Goal: Task Accomplishment & Management: Manage account settings

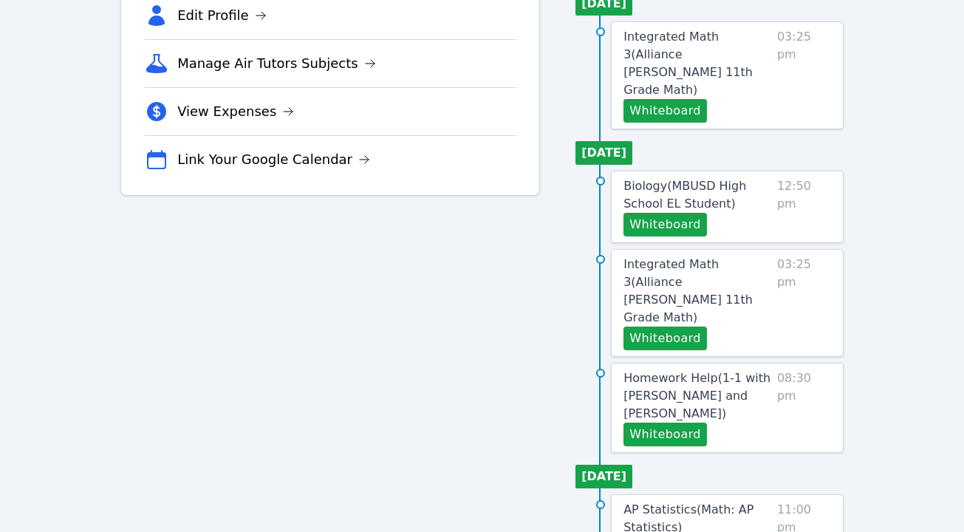
scroll to position [388, 0]
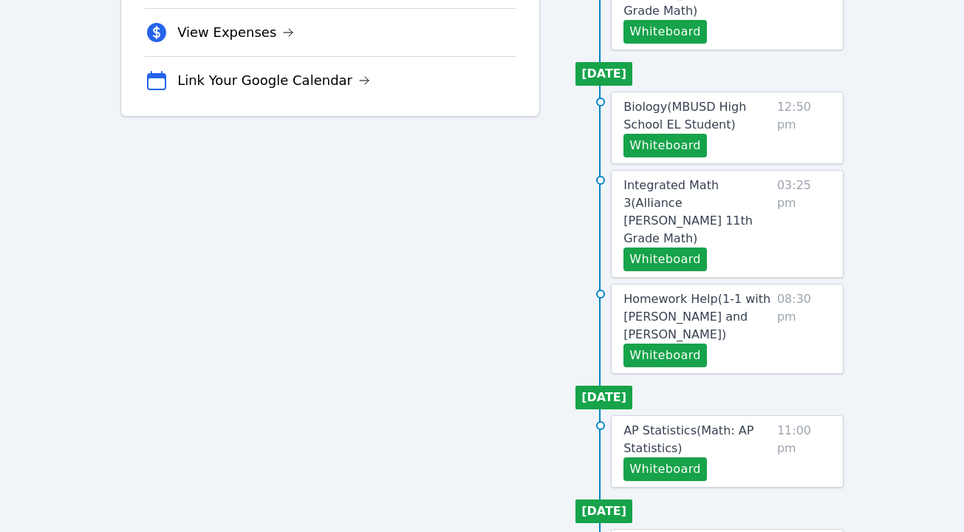
scroll to position [457, 0]
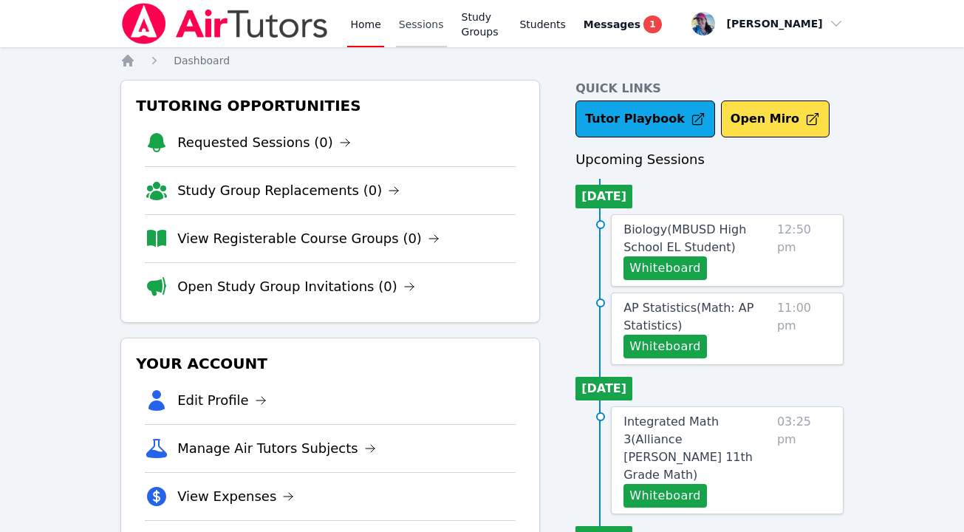
click at [418, 30] on link "Sessions" at bounding box center [421, 23] width 51 height 47
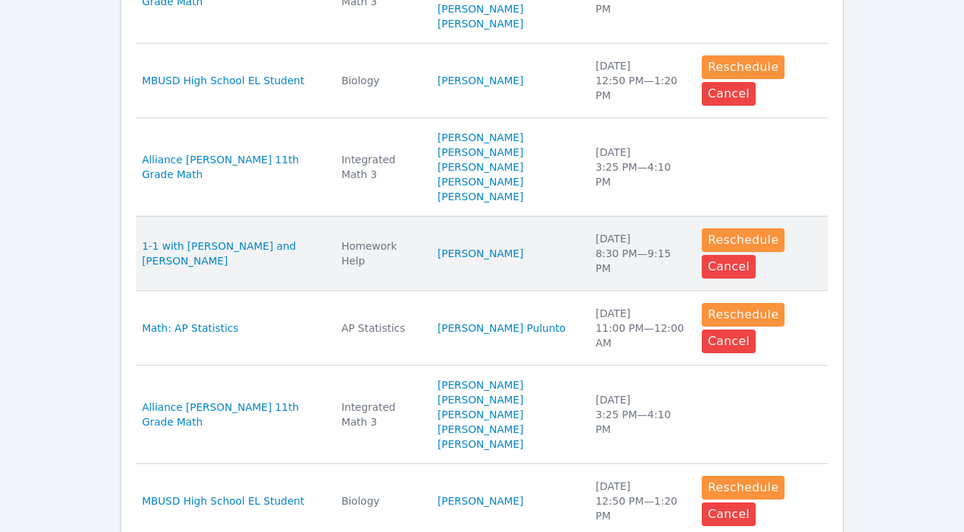
scroll to position [757, 0]
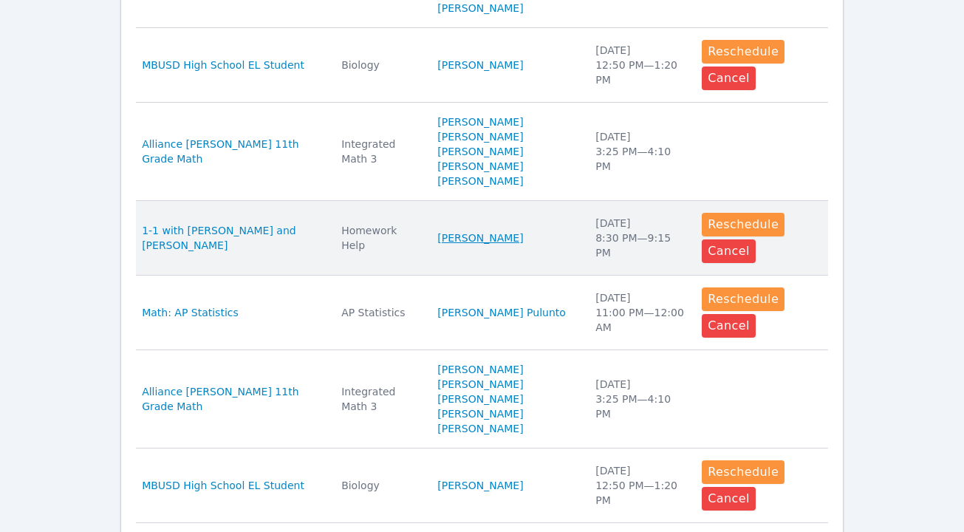
click at [482, 242] on link "Narin Turac" at bounding box center [480, 237] width 86 height 15
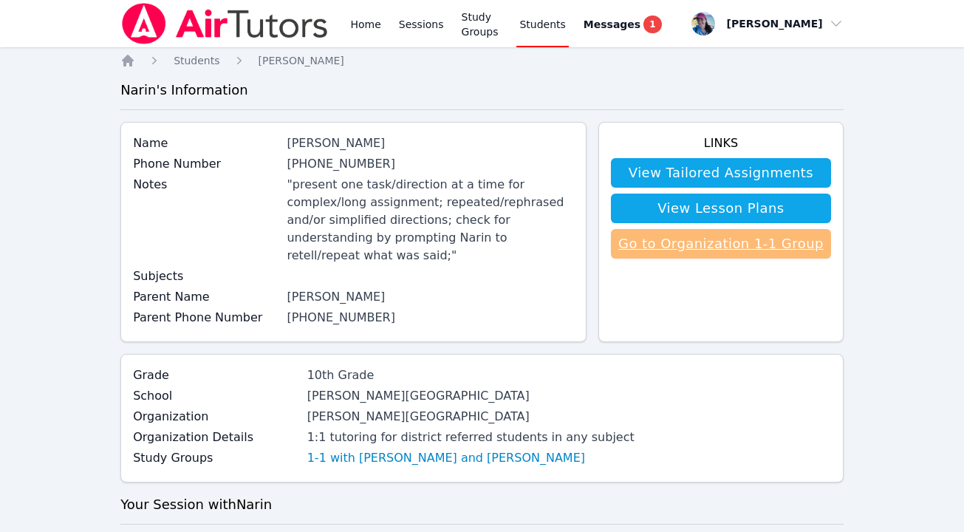
click at [759, 250] on link "Go to Organization 1-1 Group" at bounding box center [721, 244] width 220 height 30
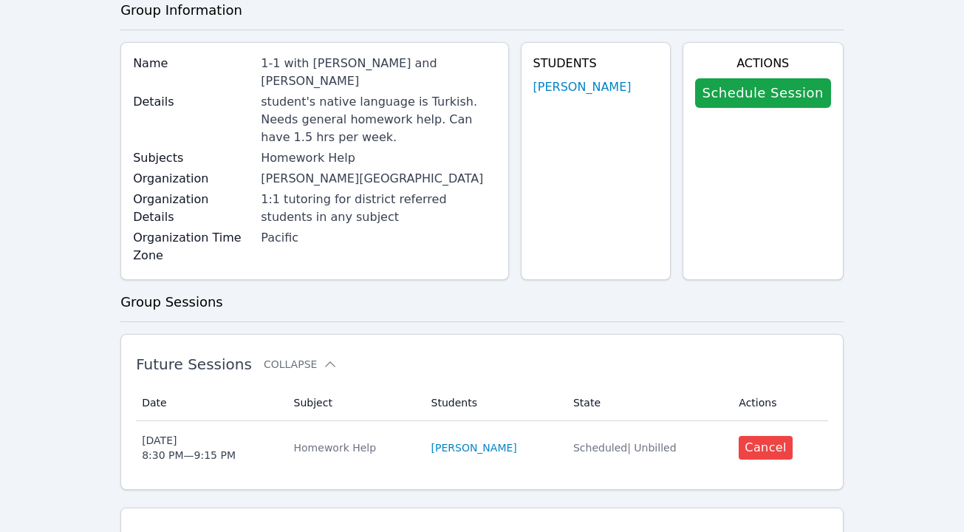
scroll to position [83, 0]
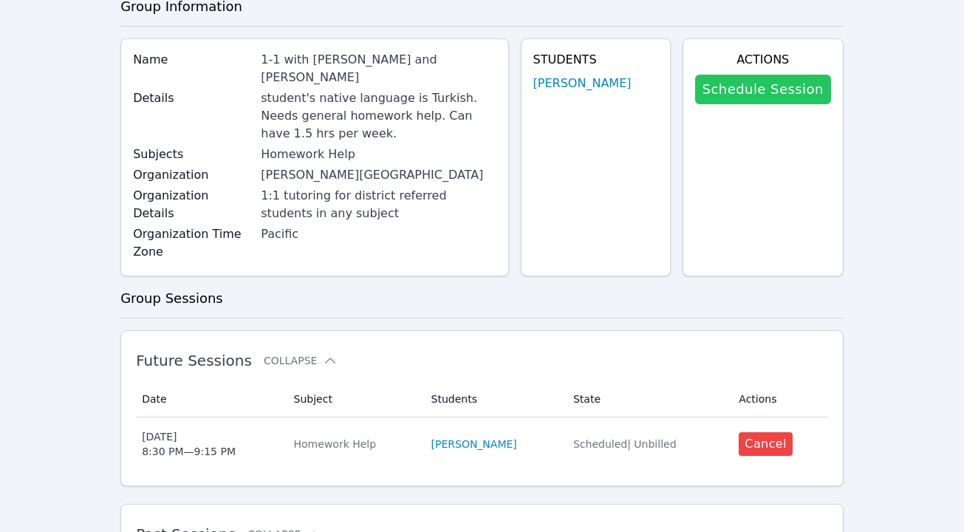
click at [749, 95] on link "Schedule Session" at bounding box center [763, 90] width 136 height 30
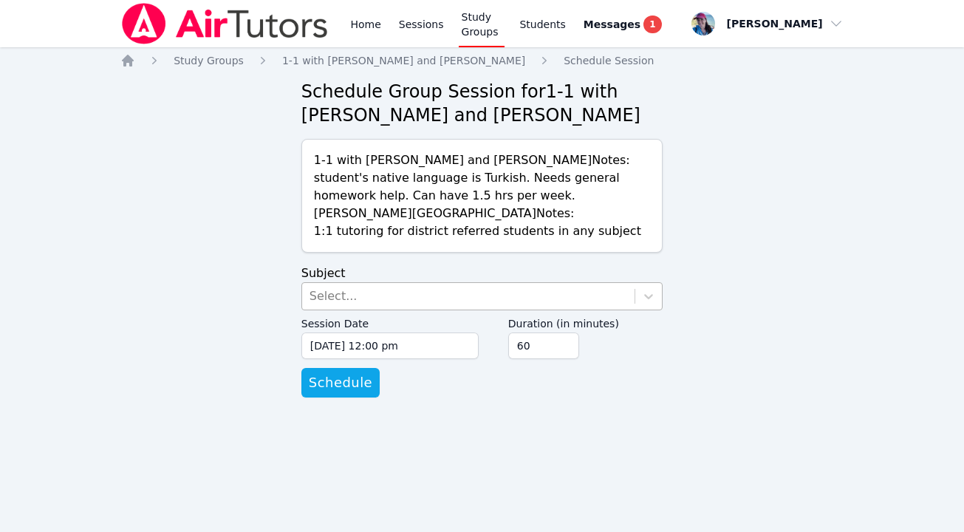
click at [380, 297] on div "Select..." at bounding box center [468, 296] width 332 height 27
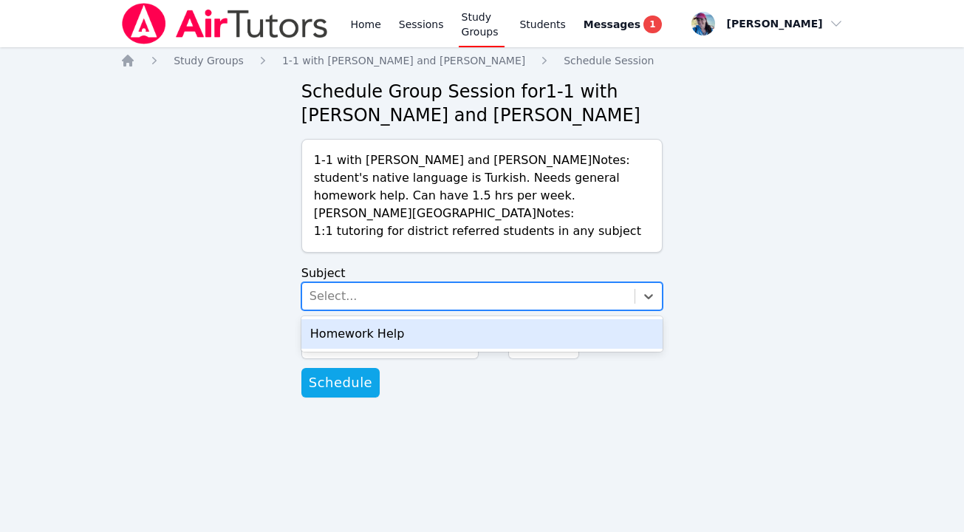
click at [377, 325] on div "Homework Help" at bounding box center [481, 334] width 361 height 30
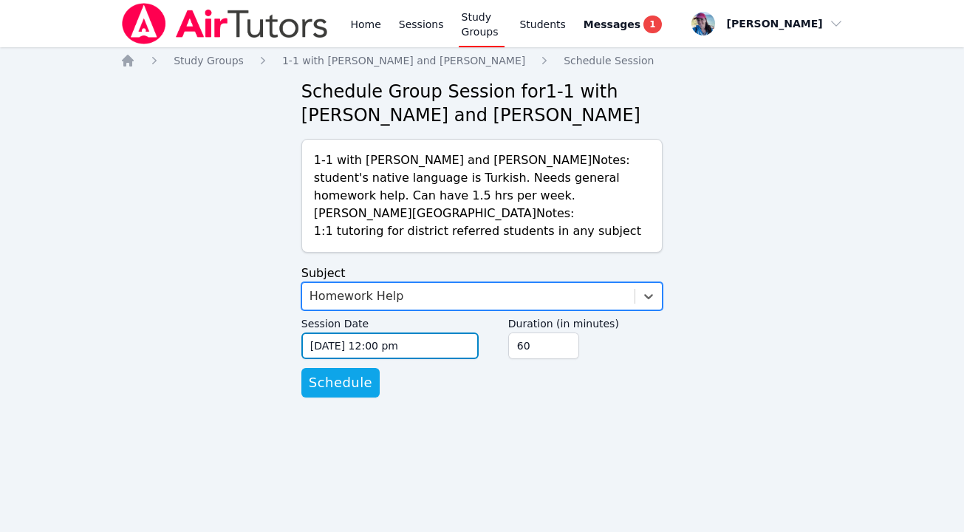
click at [371, 341] on input "09/16/2025 12:00 pm" at bounding box center [389, 345] width 177 height 27
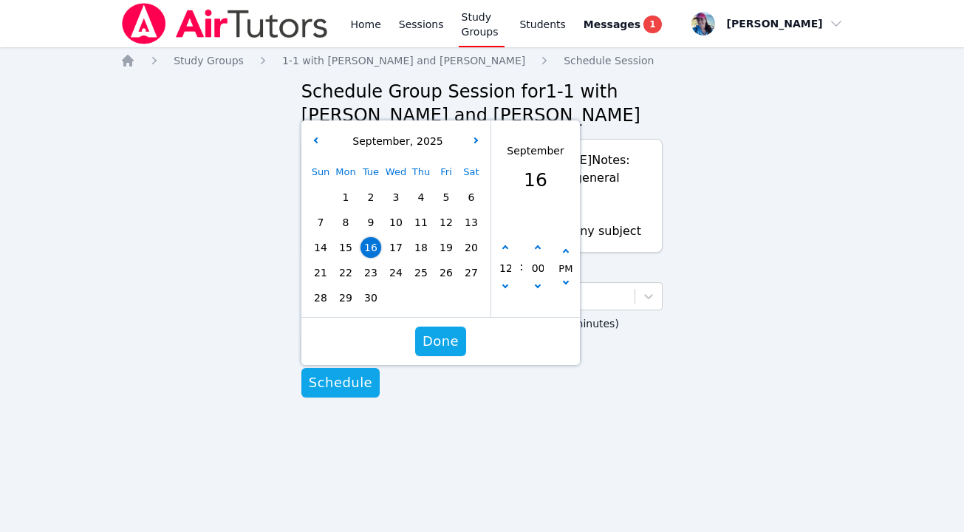
click at [343, 269] on span "22" at bounding box center [345, 272] width 21 height 21
click at [501, 247] on button "button" at bounding box center [505, 248] width 15 height 15
type input "09/22/2025 01:00 pm"
type input "01"
click at [501, 247] on button "button" at bounding box center [505, 248] width 15 height 15
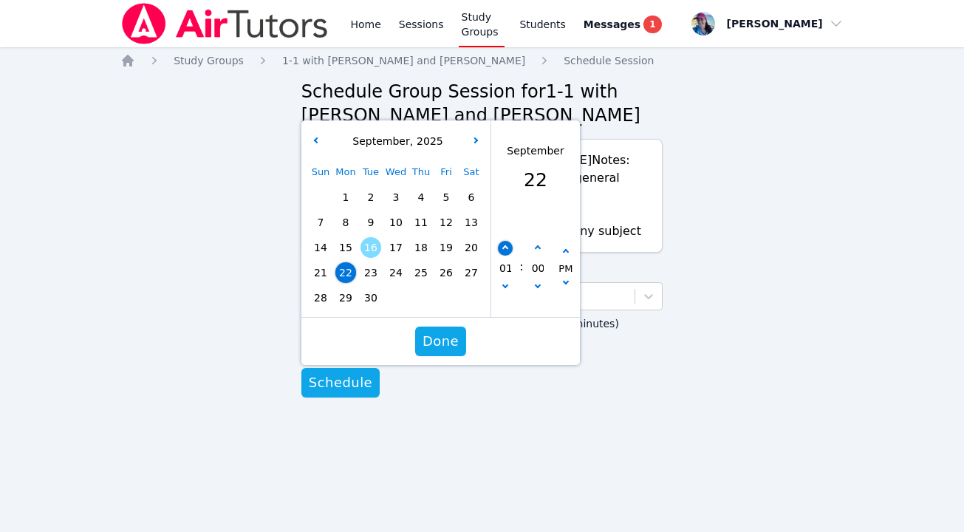
type input "09/22/2025 02:00 pm"
type input "02"
click at [501, 247] on button "button" at bounding box center [505, 248] width 15 height 15
type input "09/22/2025 03:00 pm"
type input "03"
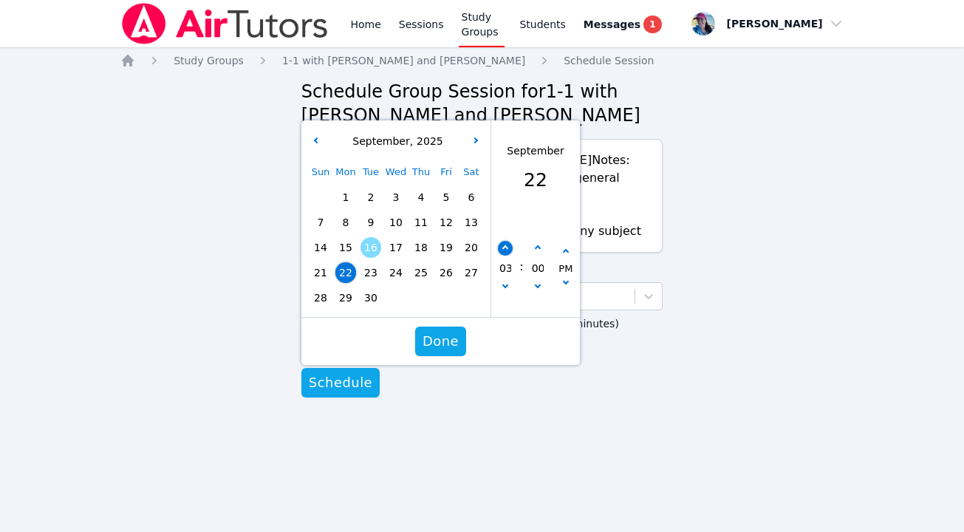
click at [501, 247] on button "button" at bounding box center [505, 248] width 15 height 15
type input "09/22/2025 04:00 pm"
type input "04"
click at [501, 247] on button "button" at bounding box center [505, 248] width 15 height 15
type input "09/22/2025 05:00 pm"
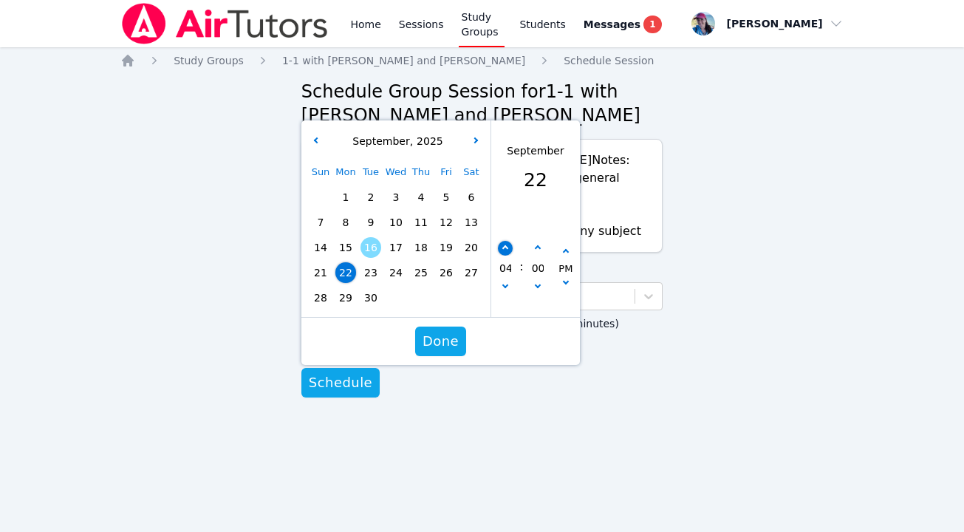
type input "05"
click at [501, 247] on button "button" at bounding box center [505, 248] width 15 height 15
type input "09/22/2025 06:00 pm"
type input "06"
click at [501, 247] on button "button" at bounding box center [505, 248] width 15 height 15
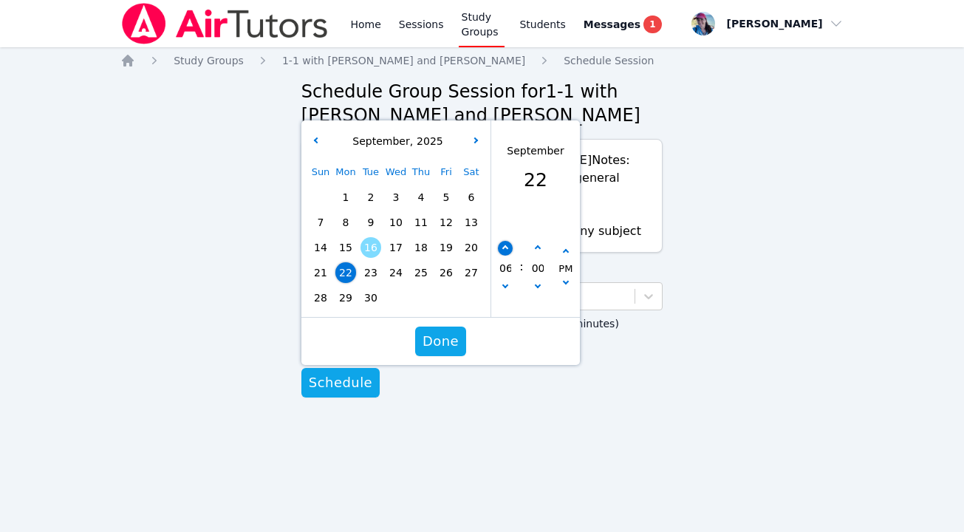
type input "09/22/2025 07:00 pm"
type input "07"
click at [506, 245] on icon "button" at bounding box center [505, 248] width 6 height 6
type input "09/22/2025 08:00 pm"
type input "08"
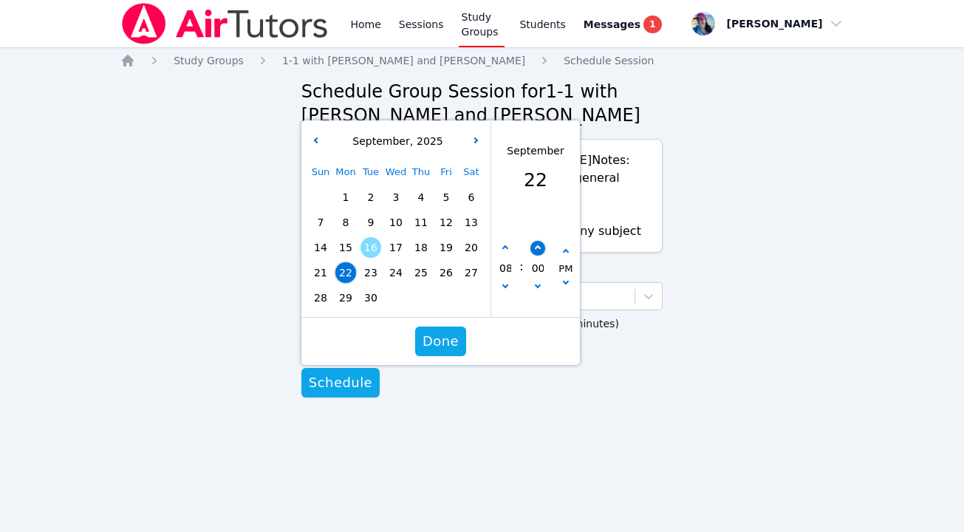
click at [540, 253] on button "button" at bounding box center [537, 248] width 15 height 15
type input "09/22/2025 08:05 pm"
type input "05"
click at [540, 253] on button "button" at bounding box center [537, 248] width 15 height 15
type input "09/22/2025 08:10 pm"
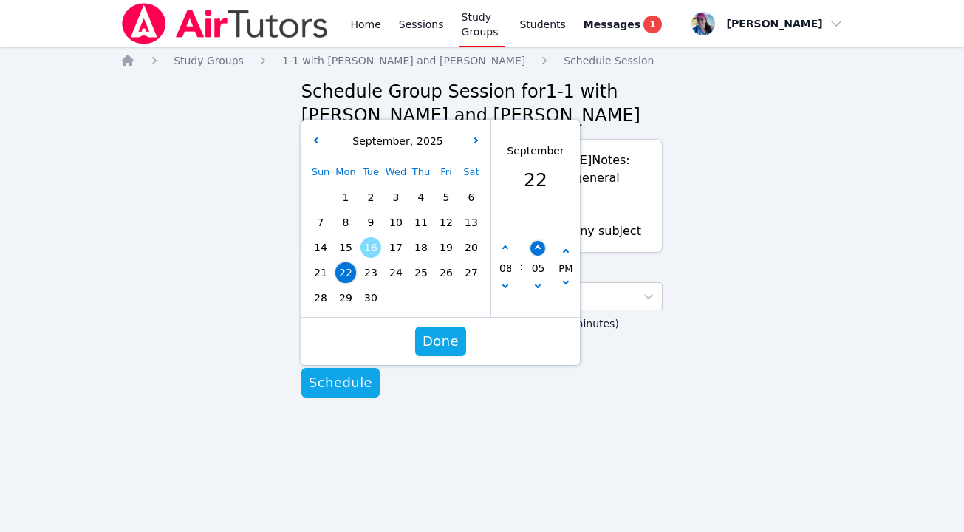
type input "10"
click at [538, 248] on icon "button" at bounding box center [537, 248] width 6 height 6
type input "09/22/2025 08:15 pm"
type input "15"
click at [538, 248] on icon "button" at bounding box center [537, 248] width 6 height 6
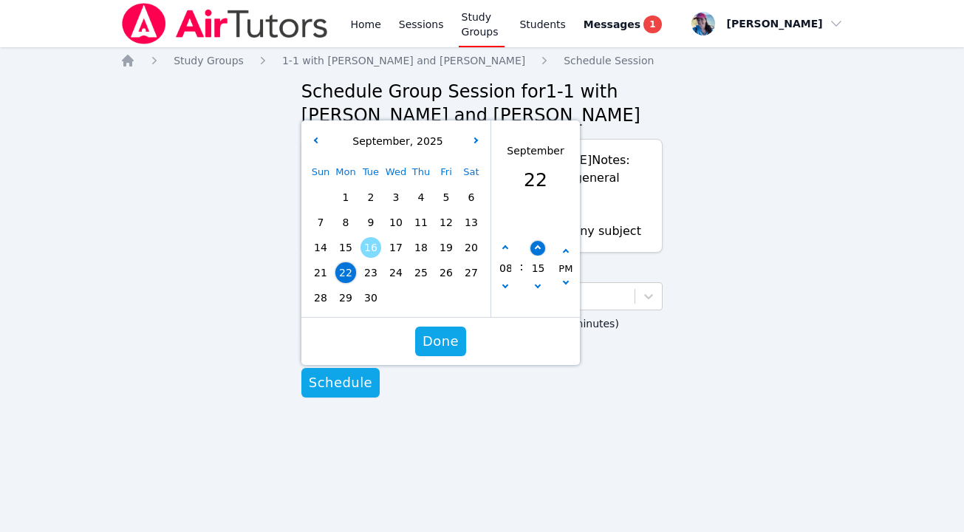
type input "09/22/2025 08:20 pm"
type input "20"
click at [538, 248] on icon "button" at bounding box center [537, 248] width 6 height 6
type input "09/22/2025 08:25 pm"
type input "25"
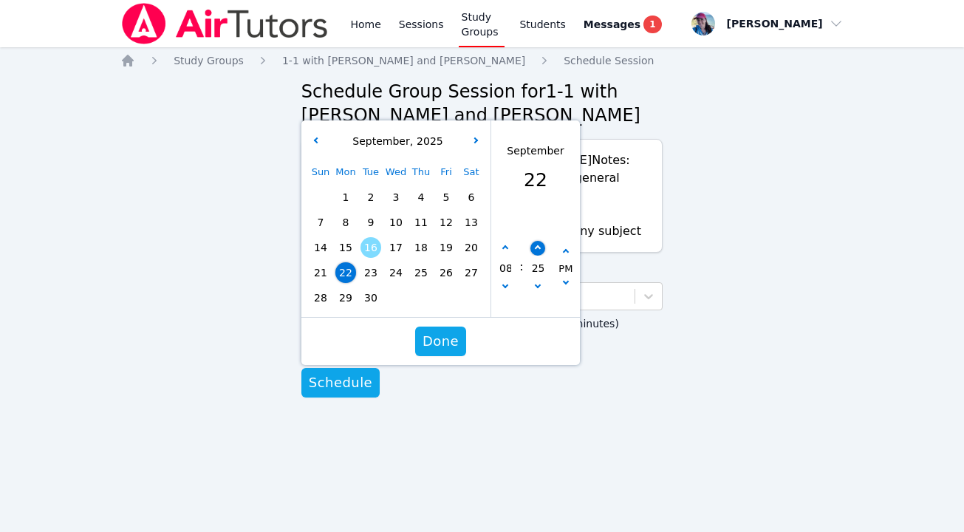
click at [538, 248] on icon "button" at bounding box center [537, 248] width 6 height 6
type input "09/22/2025 08:30 pm"
type input "30"
click at [538, 248] on icon "button" at bounding box center [537, 248] width 6 height 6
type input "09/22/2025 08:35 pm"
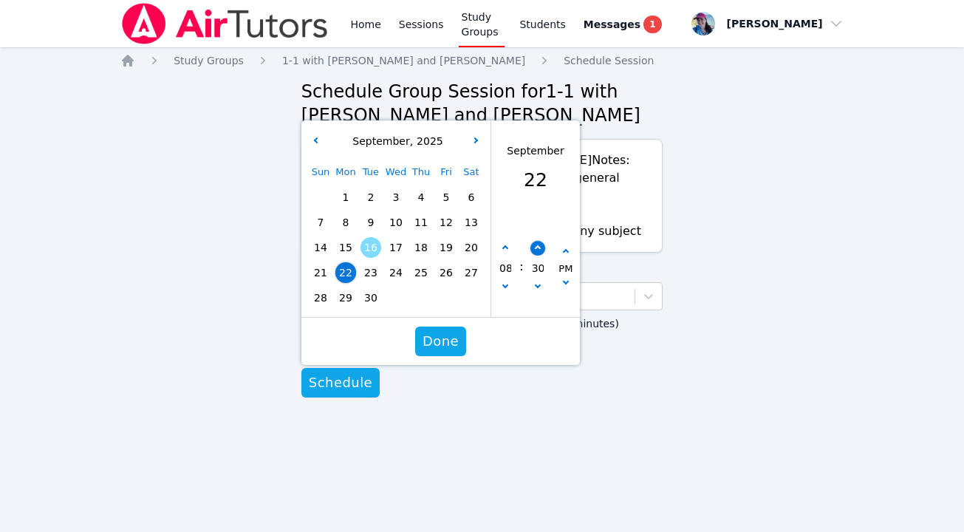
type input "35"
click at [538, 287] on button "button" at bounding box center [537, 288] width 15 height 15
type input "09/22/2025 08:30 pm"
type input "30"
click at [445, 338] on span "Done" at bounding box center [440, 341] width 36 height 21
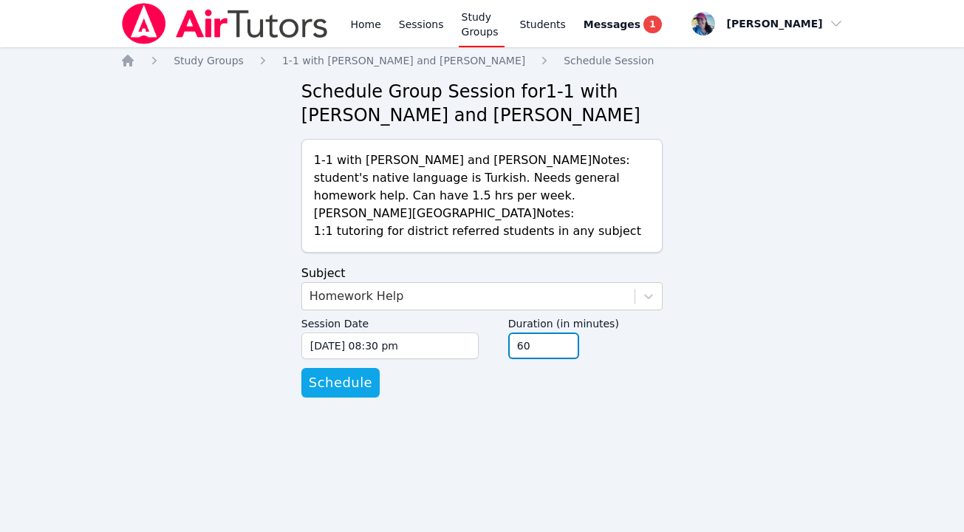
click at [539, 343] on input "60" at bounding box center [543, 345] width 71 height 27
type input "6"
type input "45"
click at [350, 386] on span "Schedule" at bounding box center [341, 382] width 64 height 21
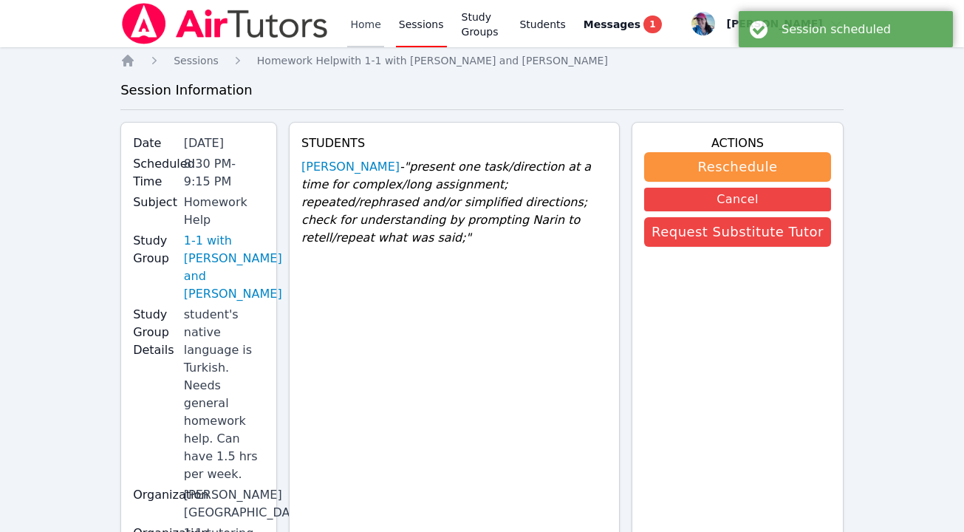
click at [360, 23] on link "Home" at bounding box center [365, 23] width 36 height 47
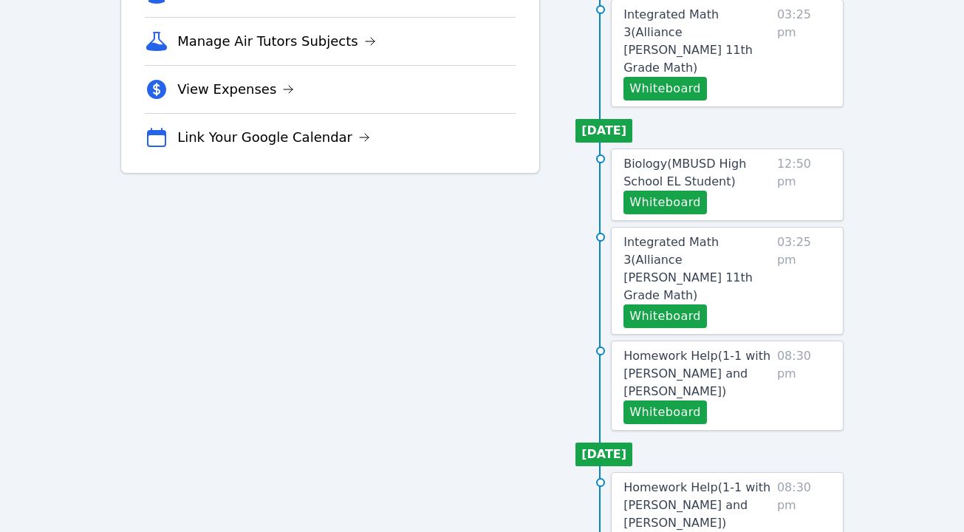
scroll to position [490, 0]
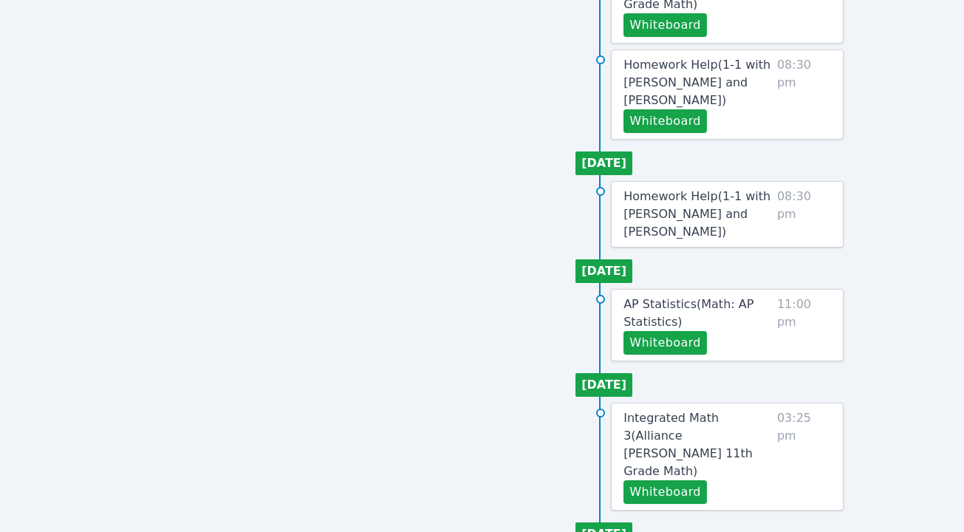
scroll to position [719, 0]
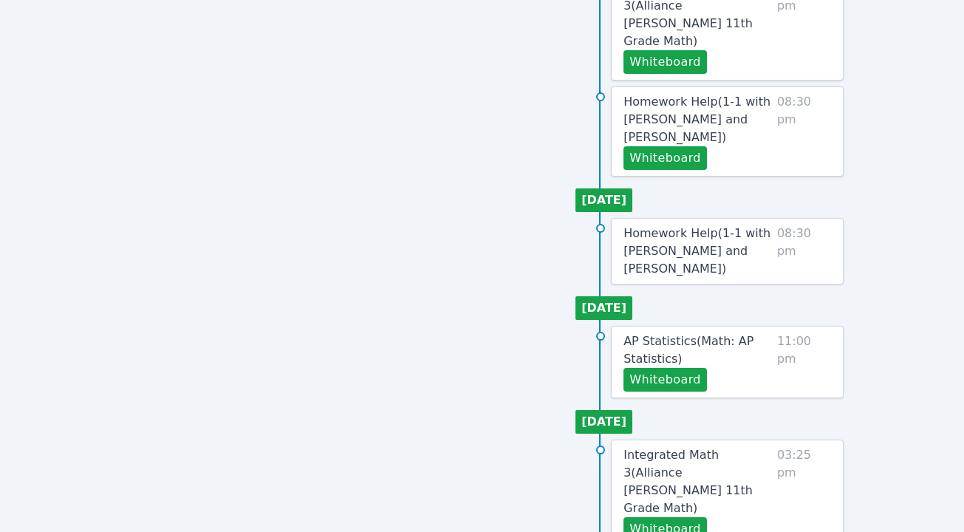
scroll to position [659, 0]
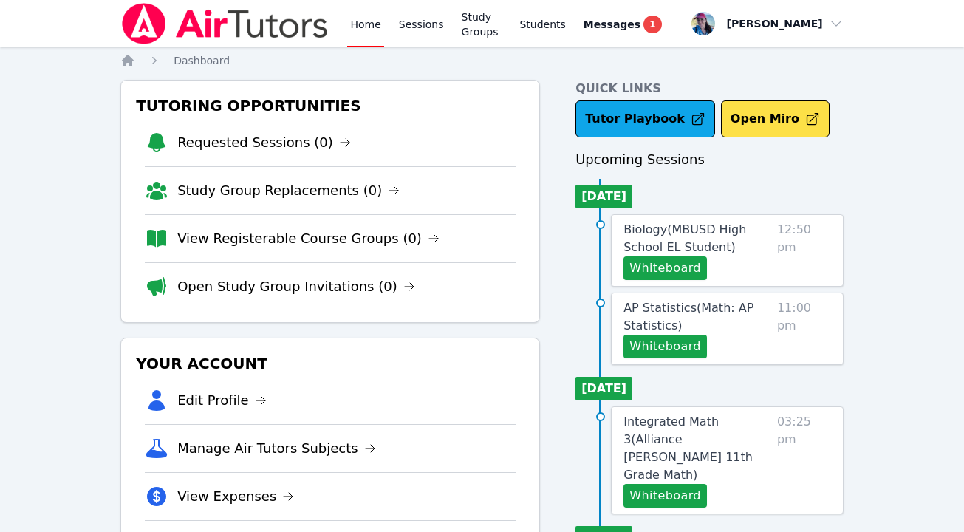
click at [353, 23] on link "Home" at bounding box center [365, 23] width 36 height 47
